Goal: Information Seeking & Learning: Learn about a topic

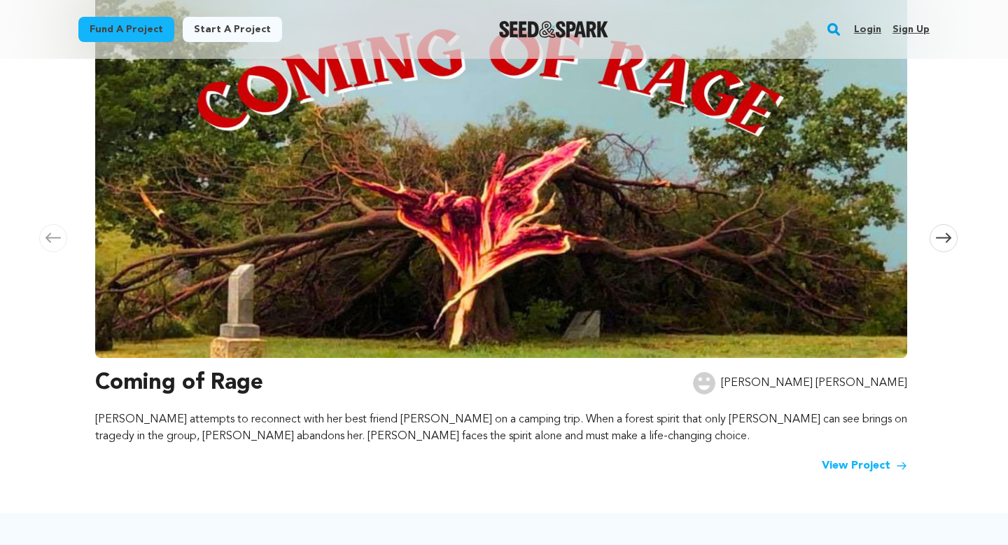
scroll to position [29, 0]
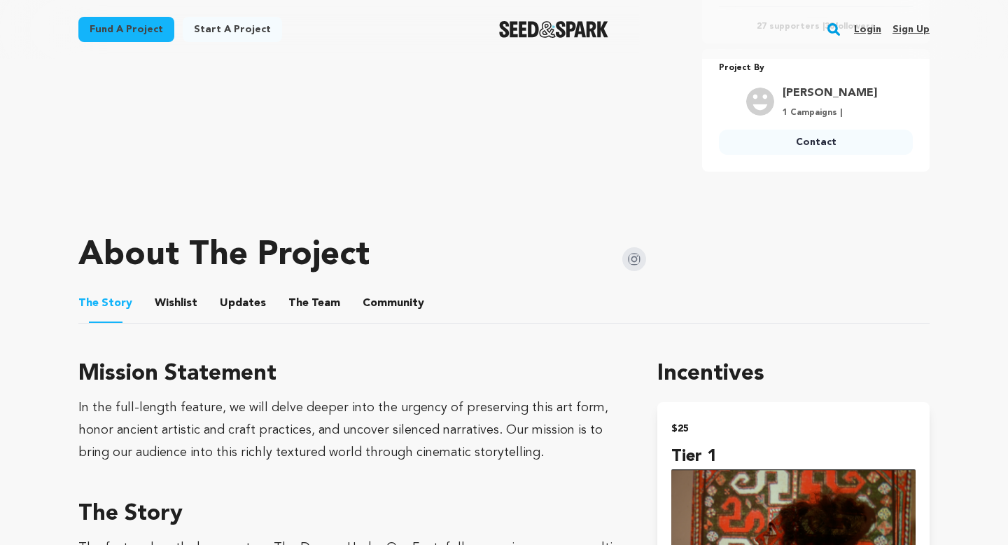
scroll to position [543, 0]
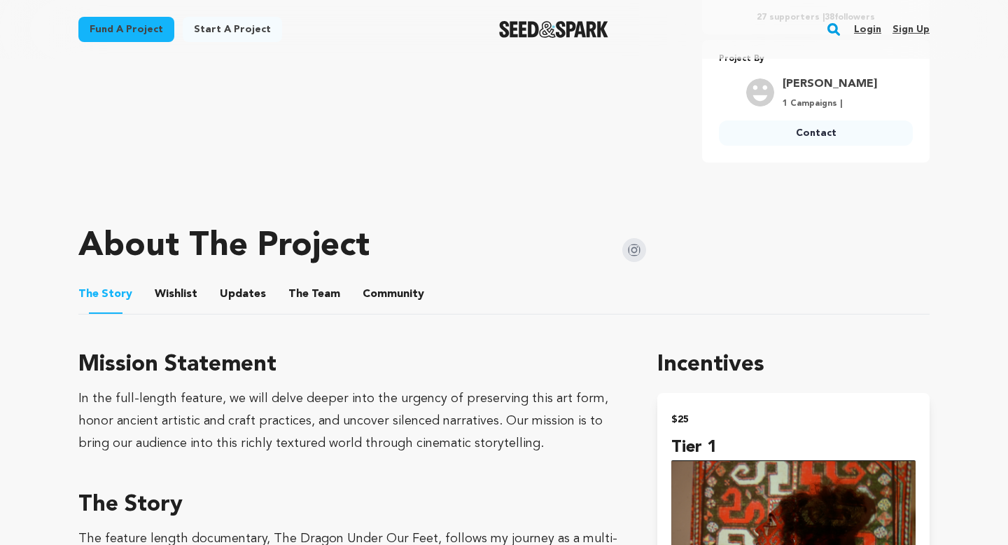
click at [176, 291] on button "Wishlist" at bounding box center [177, 297] width 34 height 34
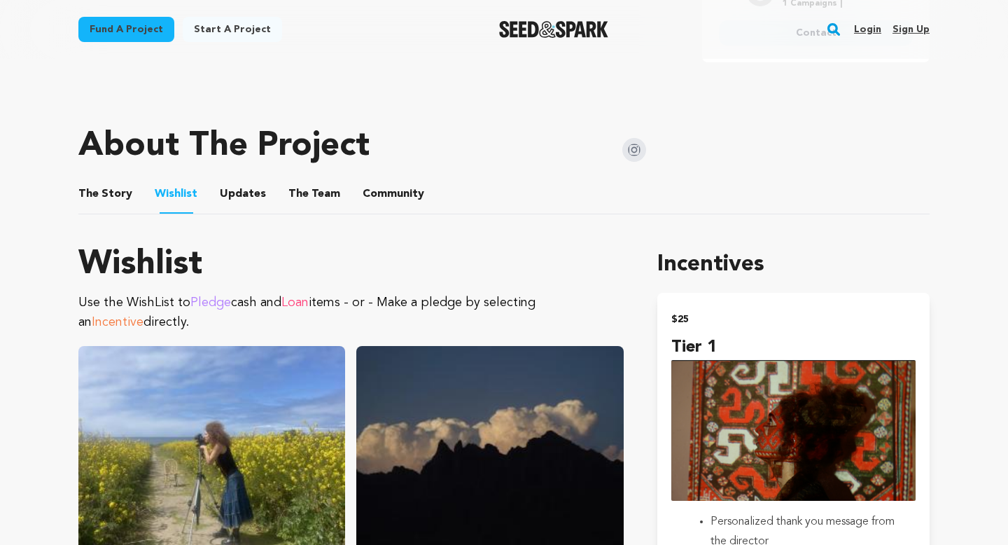
scroll to position [643, 0]
click at [237, 189] on button "Updates" at bounding box center [243, 196] width 34 height 34
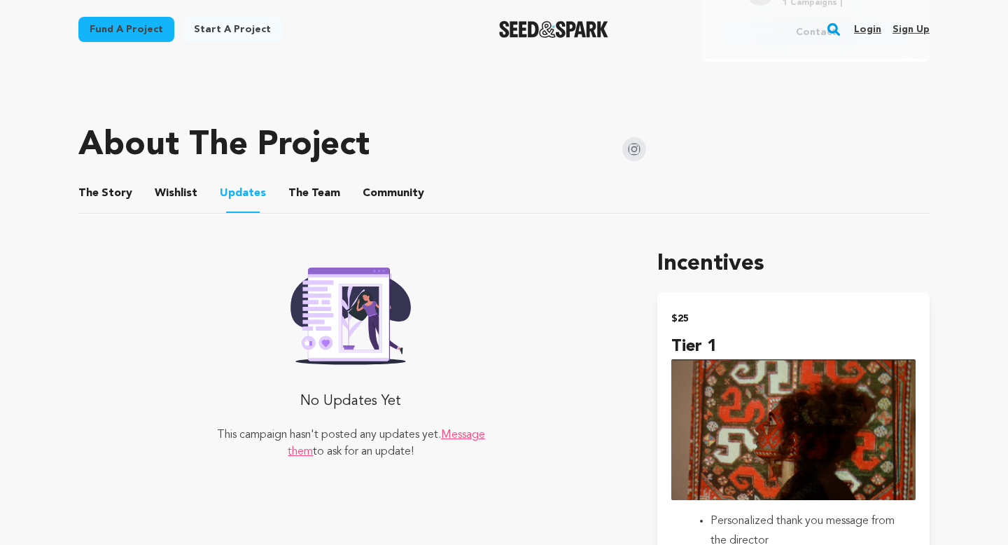
click at [308, 202] on button "The Team" at bounding box center [315, 196] width 34 height 34
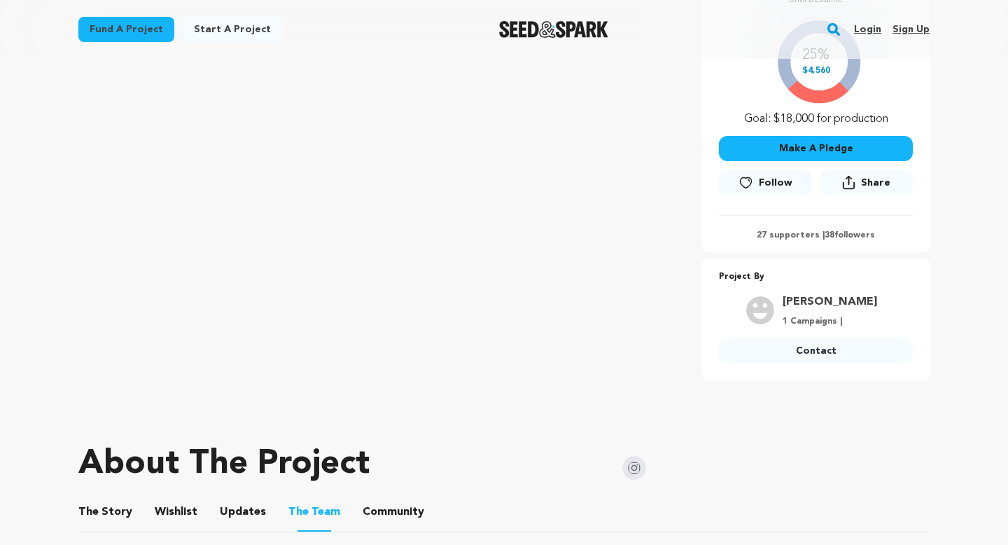
scroll to position [132, 0]
